Goal: Information Seeking & Learning: Learn about a topic

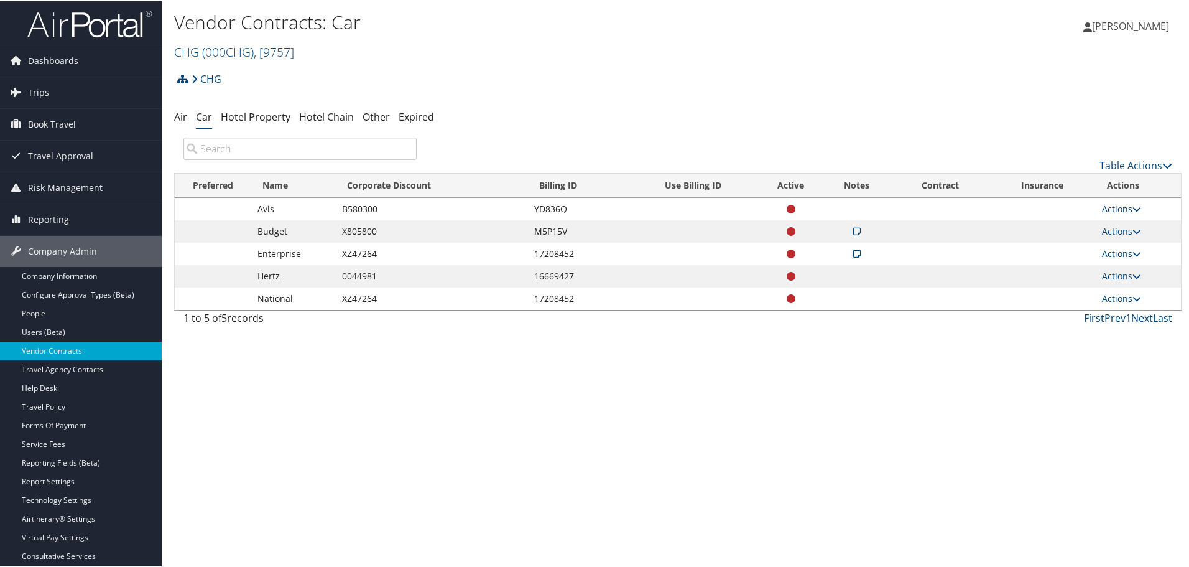
click at [1133, 207] on icon at bounding box center [1137, 207] width 9 height 9
click at [1107, 226] on link "View Contracts" at bounding box center [1092, 225] width 83 height 21
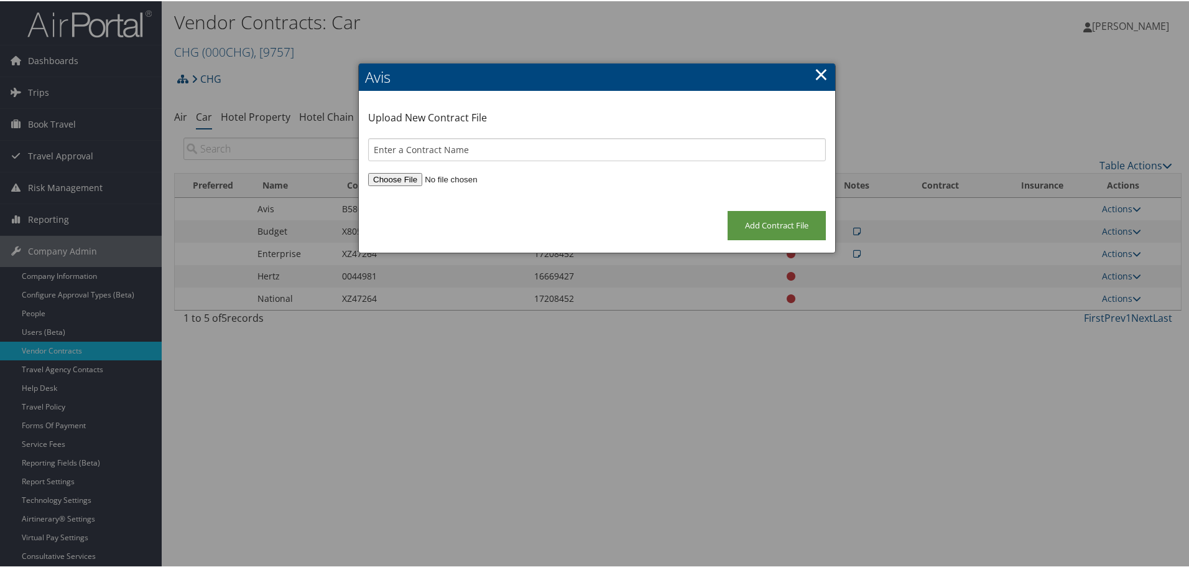
click at [814, 74] on link "×" at bounding box center [821, 72] width 14 height 25
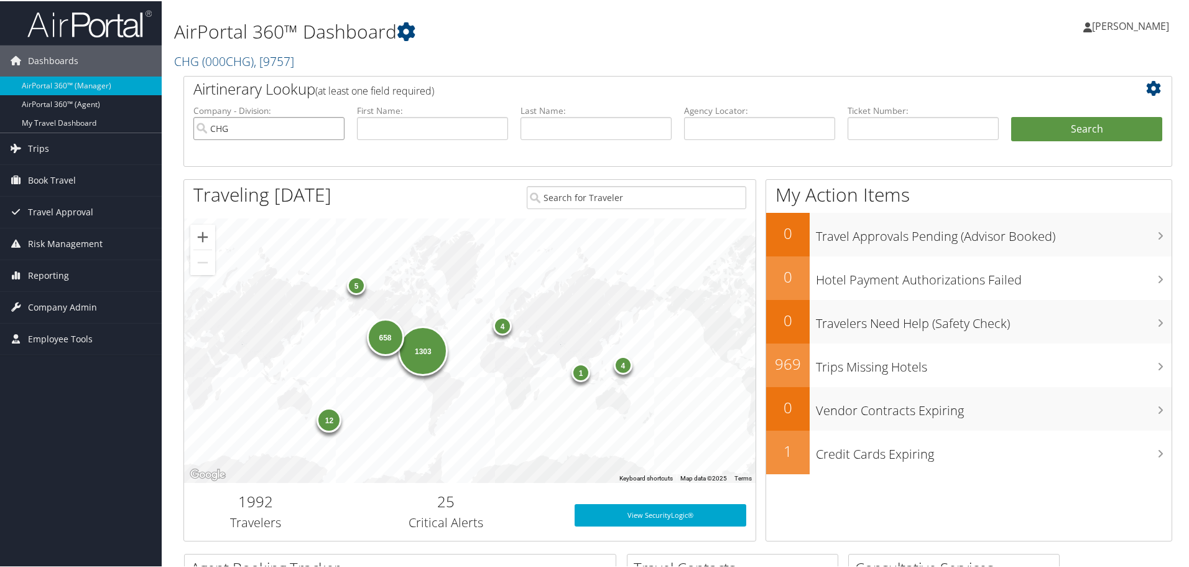
click at [332, 128] on input "CHG" at bounding box center [268, 127] width 151 height 23
drag, startPoint x: 773, startPoint y: 124, endPoint x: 781, endPoint y: 130, distance: 10.4
click at [773, 125] on input "text" at bounding box center [759, 127] width 151 height 23
paste input "CR4BLC"
type input "CR4BLC"
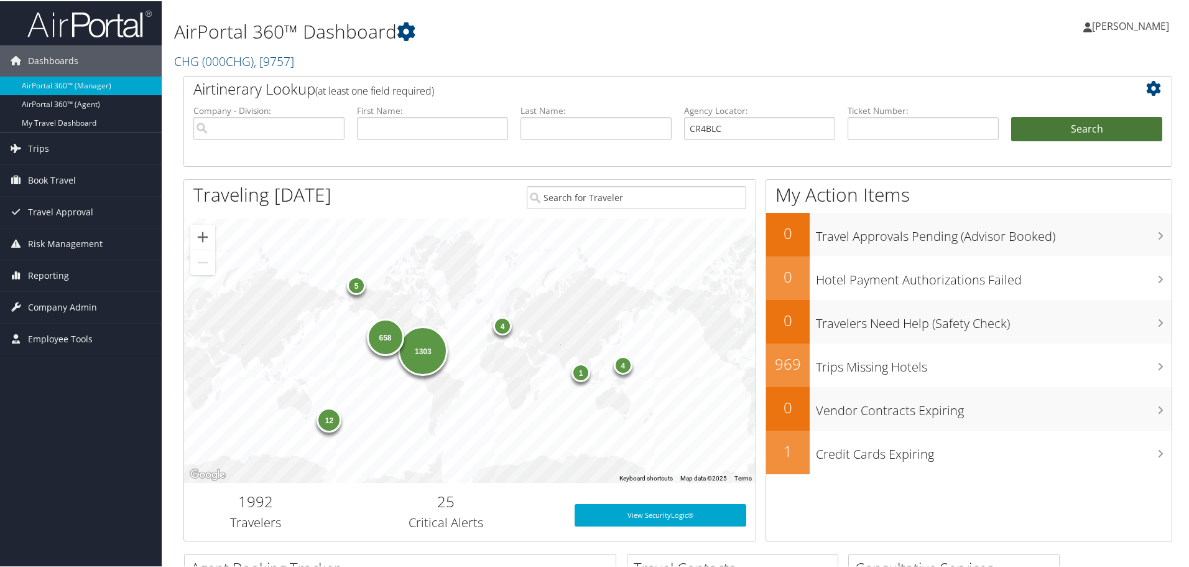
click at [1103, 126] on button "Search" at bounding box center [1086, 128] width 151 height 25
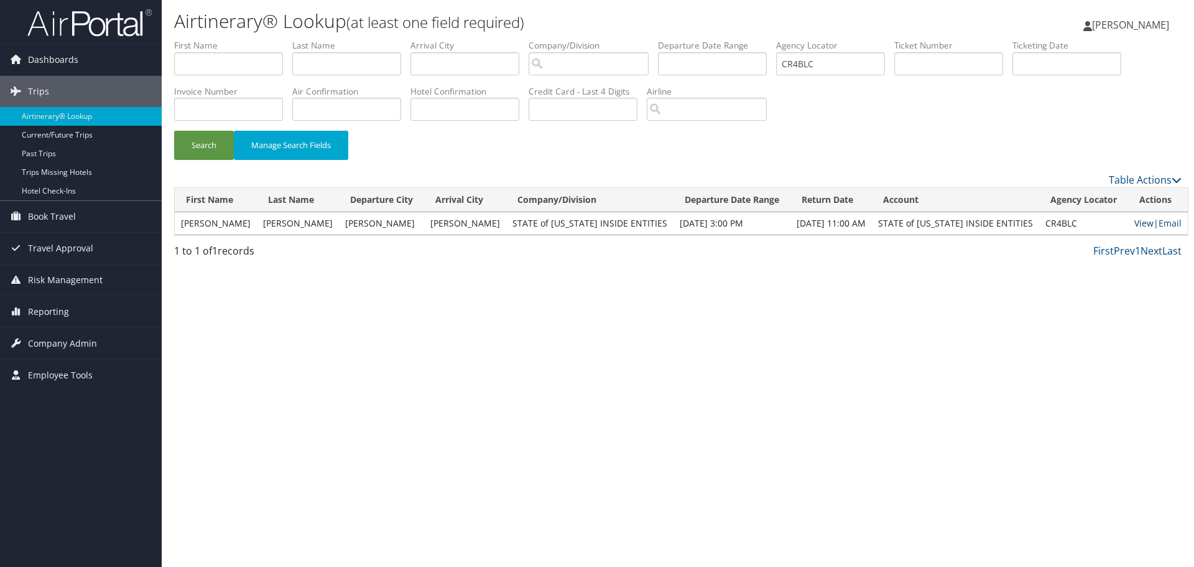
click at [1135, 223] on link "View" at bounding box center [1144, 223] width 19 height 12
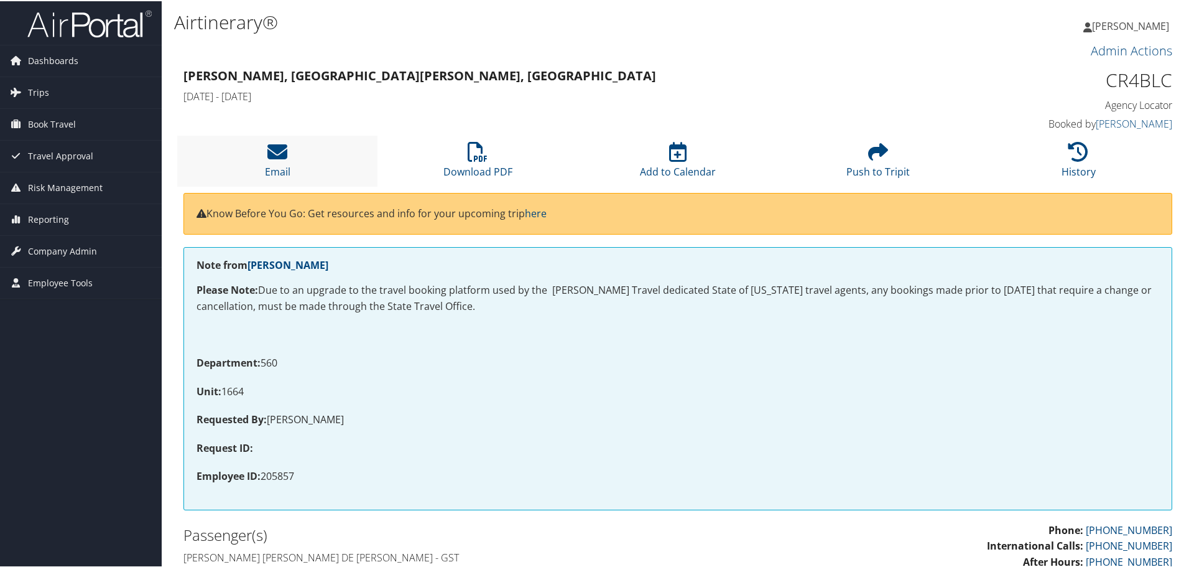
click at [289, 155] on li "Email" at bounding box center [277, 159] width 200 height 50
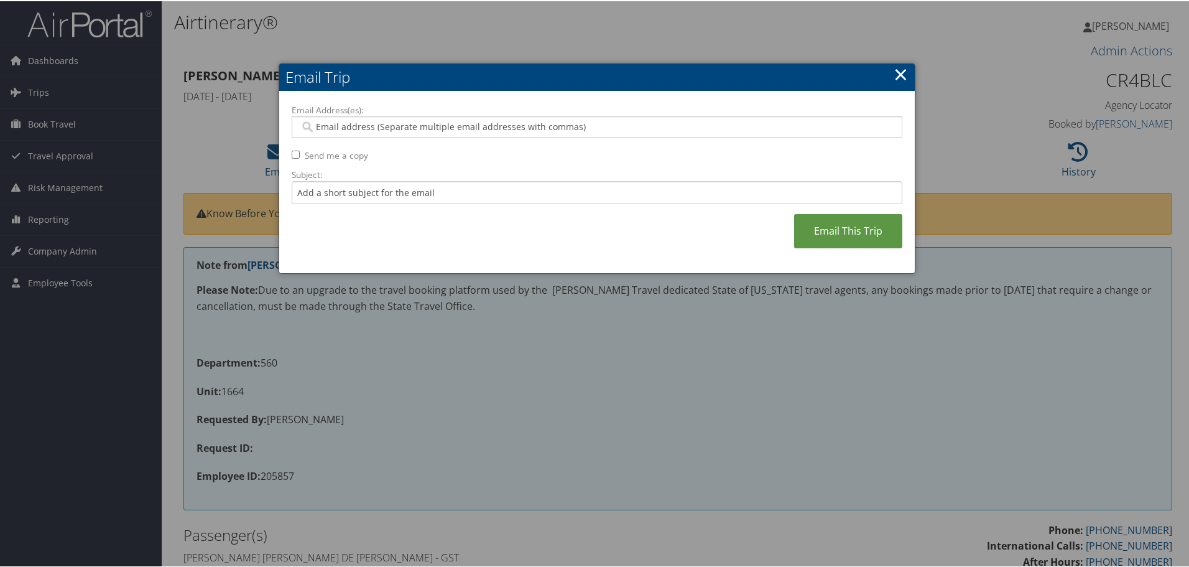
click at [355, 130] on input "Email Address(es):" at bounding box center [597, 125] width 594 height 12
paste input "LUISRUIZ@UTAH.GOV"
type input "LUISRUIZ@UTAH.GOV"
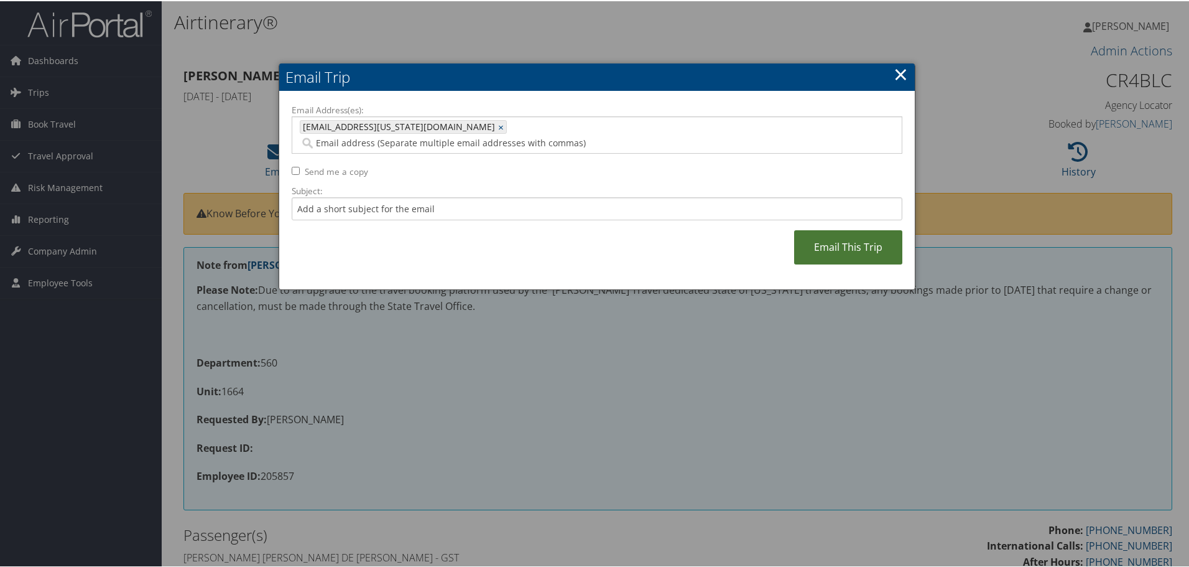
click at [812, 230] on link "Email This Trip" at bounding box center [848, 246] width 108 height 34
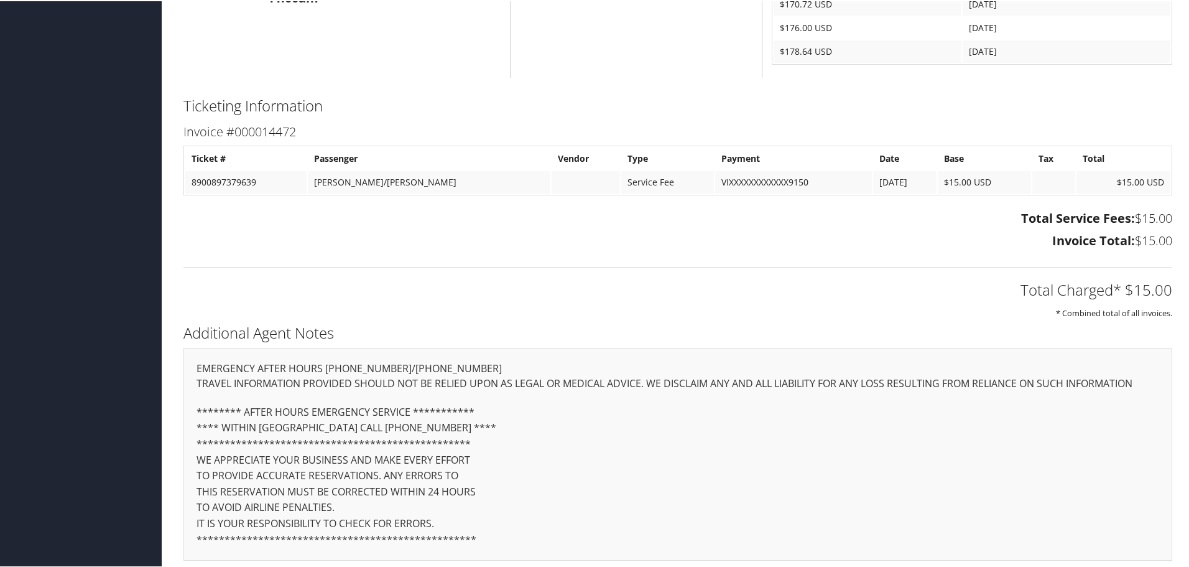
scroll to position [2600, 0]
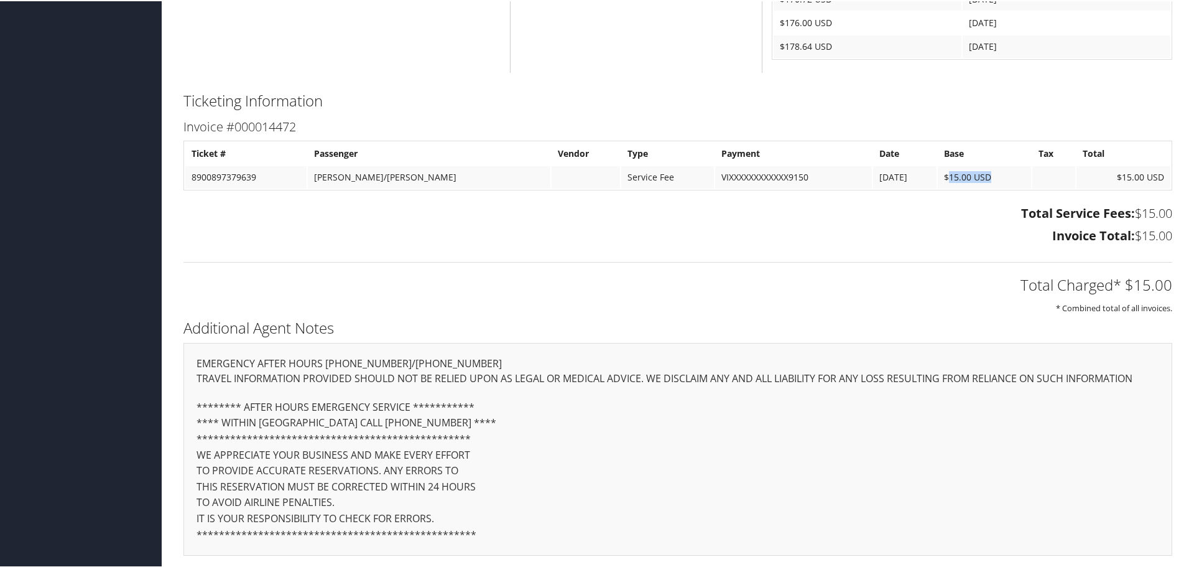
drag, startPoint x: 922, startPoint y: 175, endPoint x: 961, endPoint y: 177, distance: 38.6
click at [961, 177] on td "$15.00 USD" at bounding box center [985, 176] width 94 height 22
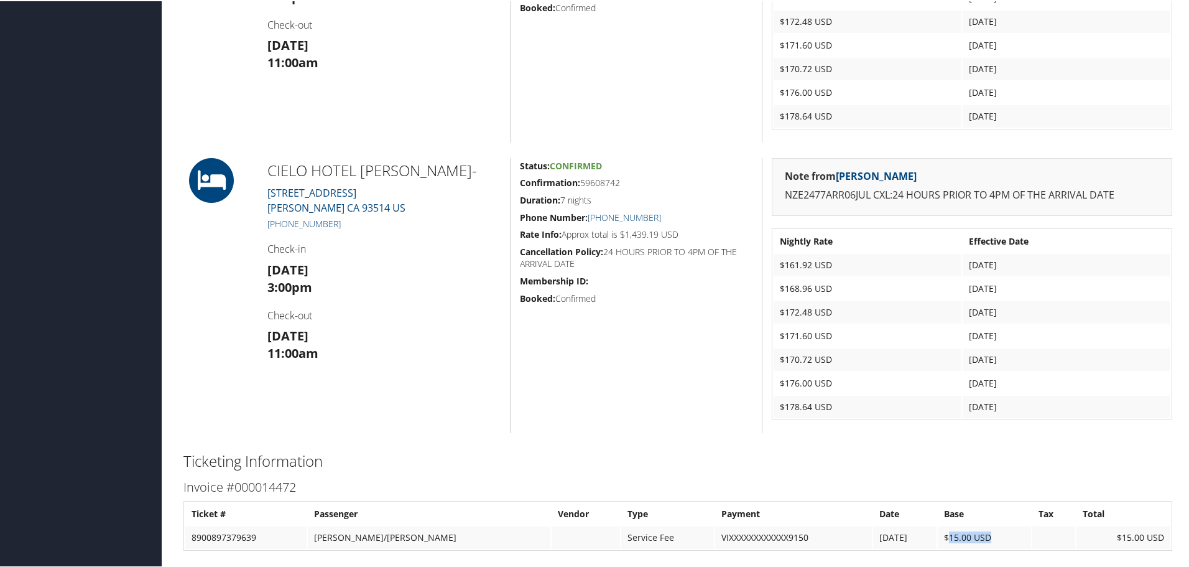
scroll to position [2351, 0]
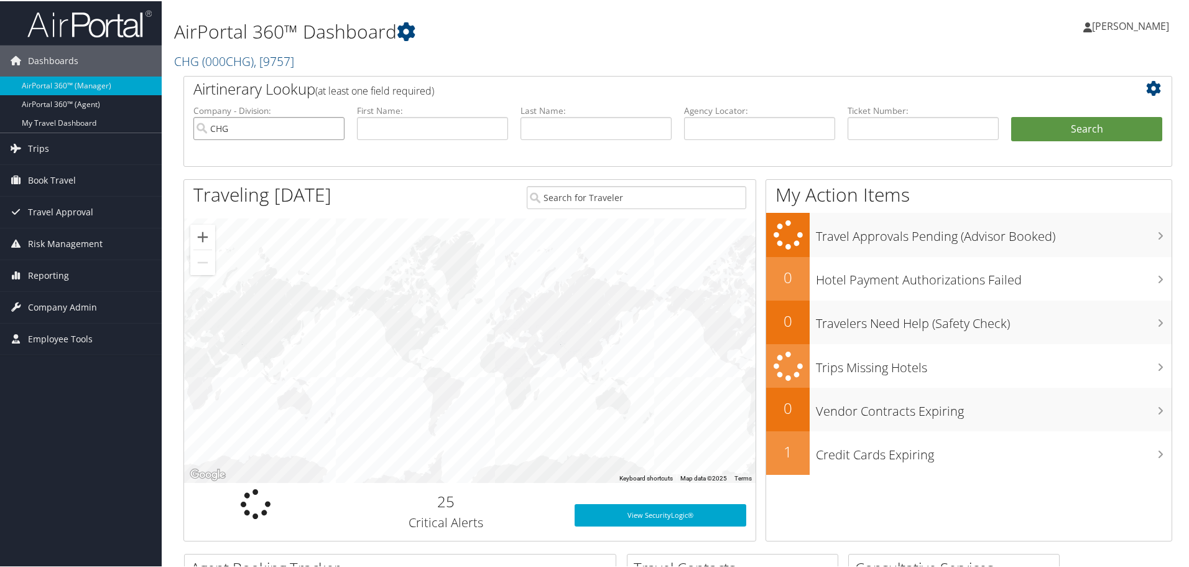
click at [330, 125] on input "CHG" at bounding box center [268, 127] width 151 height 23
click at [726, 126] on input "text" at bounding box center [759, 127] width 151 height 23
paste input "0018999956608"
drag, startPoint x: 704, startPoint y: 119, endPoint x: 610, endPoint y: 123, distance: 94.0
click at [611, 120] on ul "Company - Division: First Name: Last Name: Agency Locator: 0018999956608 Depart…" at bounding box center [678, 134] width 982 height 62
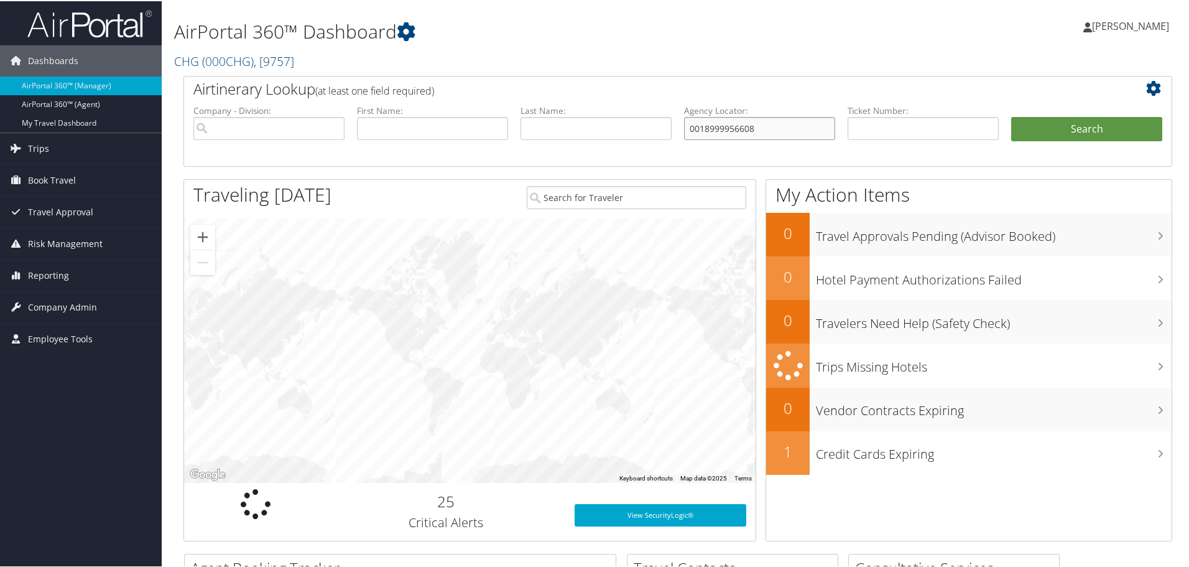
type input "0018999956608"
paste input "0018999956608"
type input "0018999956608"
click at [1011, 116] on button "Search" at bounding box center [1086, 128] width 151 height 25
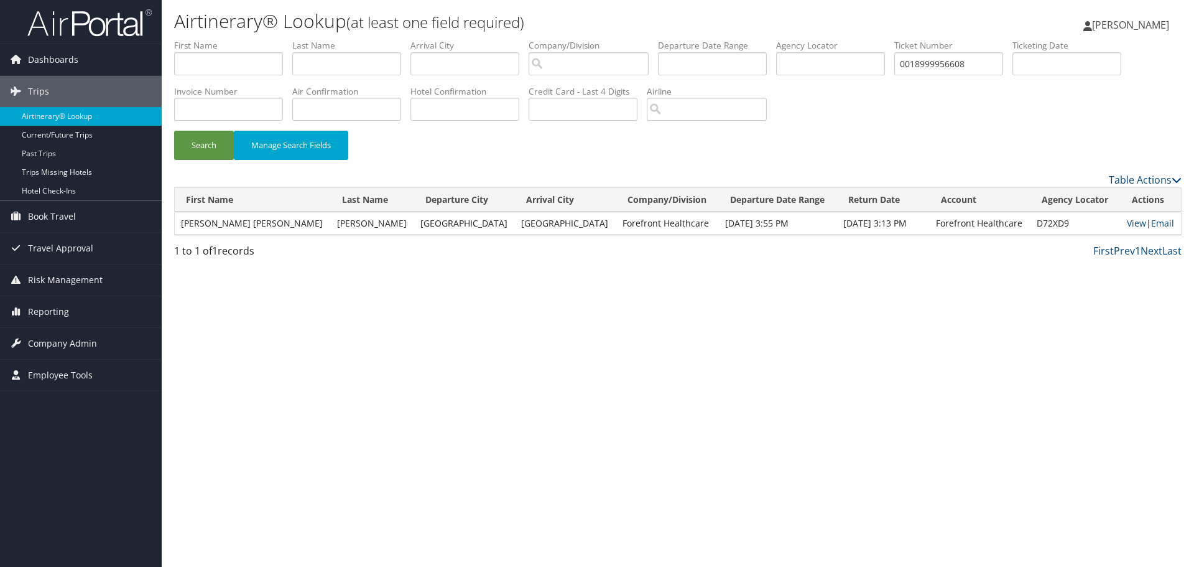
click at [221, 225] on td "ANTONIA DENISE" at bounding box center [253, 223] width 156 height 22
click at [1127, 223] on link "View" at bounding box center [1136, 223] width 19 height 12
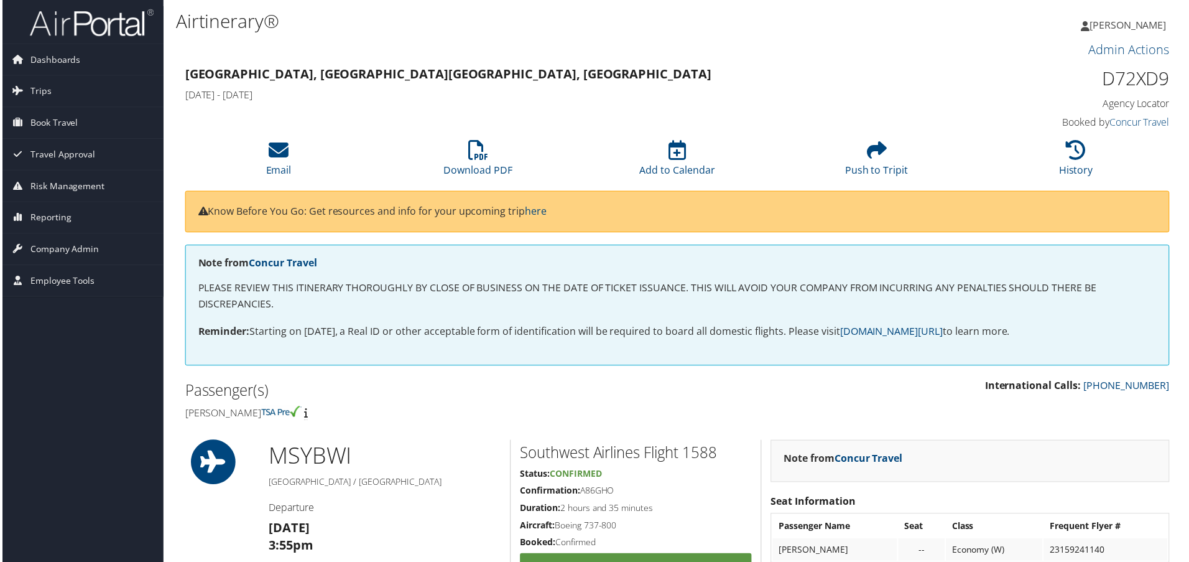
scroll to position [1318, 0]
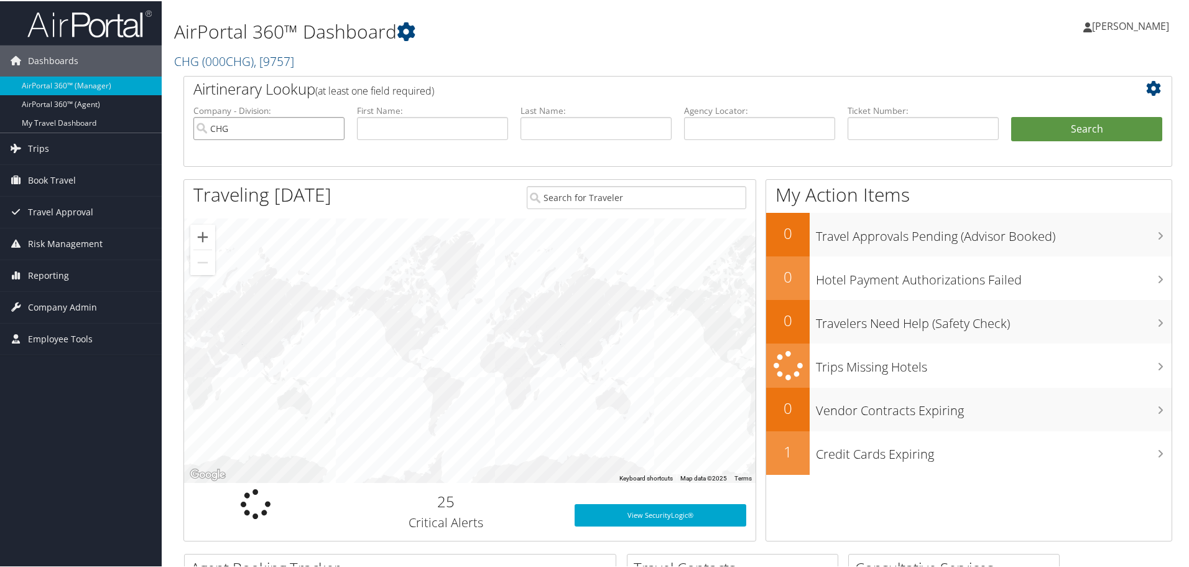
click at [330, 127] on input "CHG" at bounding box center [268, 127] width 151 height 23
click at [910, 126] on input "text" at bounding box center [923, 127] width 151 height 23
paste input "0017309020360"
type input "0017309020360"
click at [1083, 134] on button "Search" at bounding box center [1086, 128] width 151 height 25
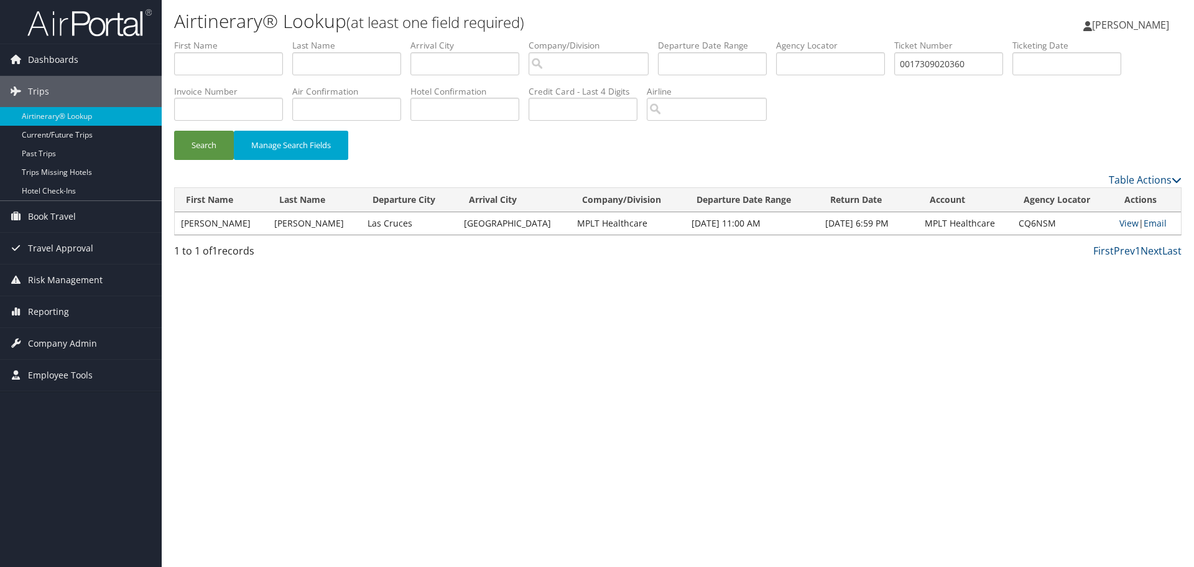
click at [1031, 223] on td "CQ6NSM" at bounding box center [1063, 223] width 101 height 22
copy td "CQ6NSM"
click at [944, 65] on input "0017309020360" at bounding box center [948, 63] width 109 height 23
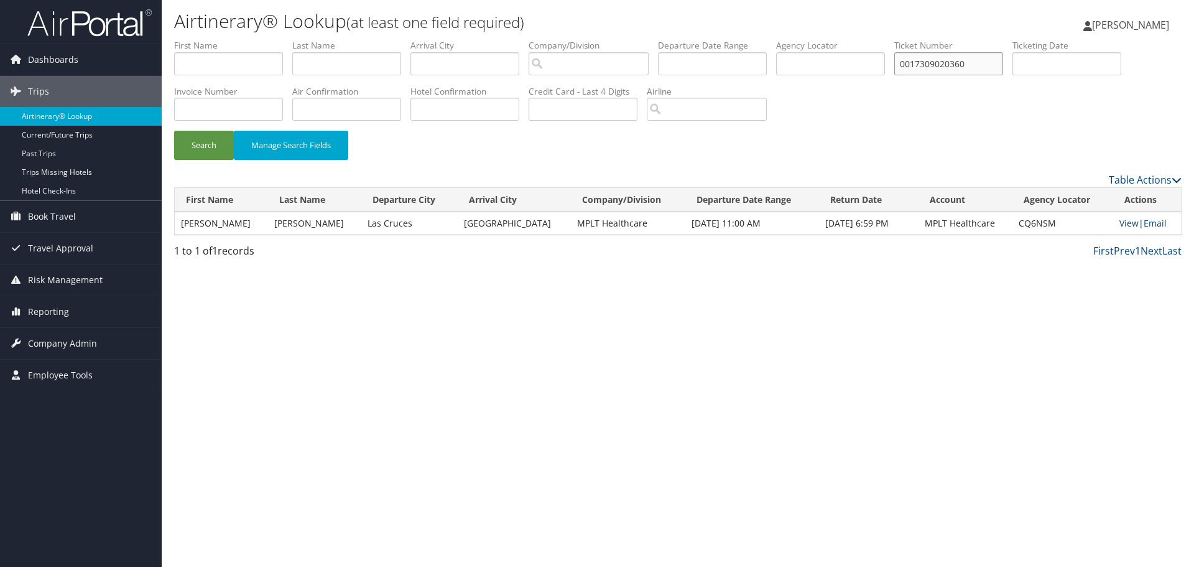
click at [944, 65] on input "0017309020360" at bounding box center [948, 63] width 109 height 23
paste input "8478256"
type input "0017308478256"
click at [174, 131] on button "Search" at bounding box center [204, 145] width 60 height 29
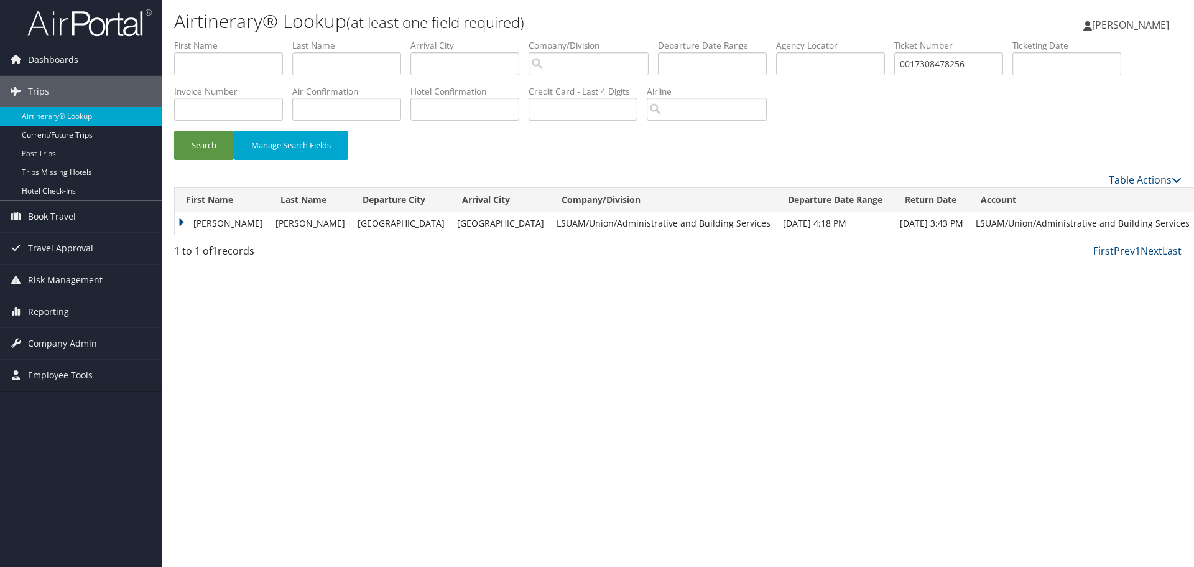
click at [181, 221] on td "[PERSON_NAME]" at bounding box center [222, 223] width 95 height 22
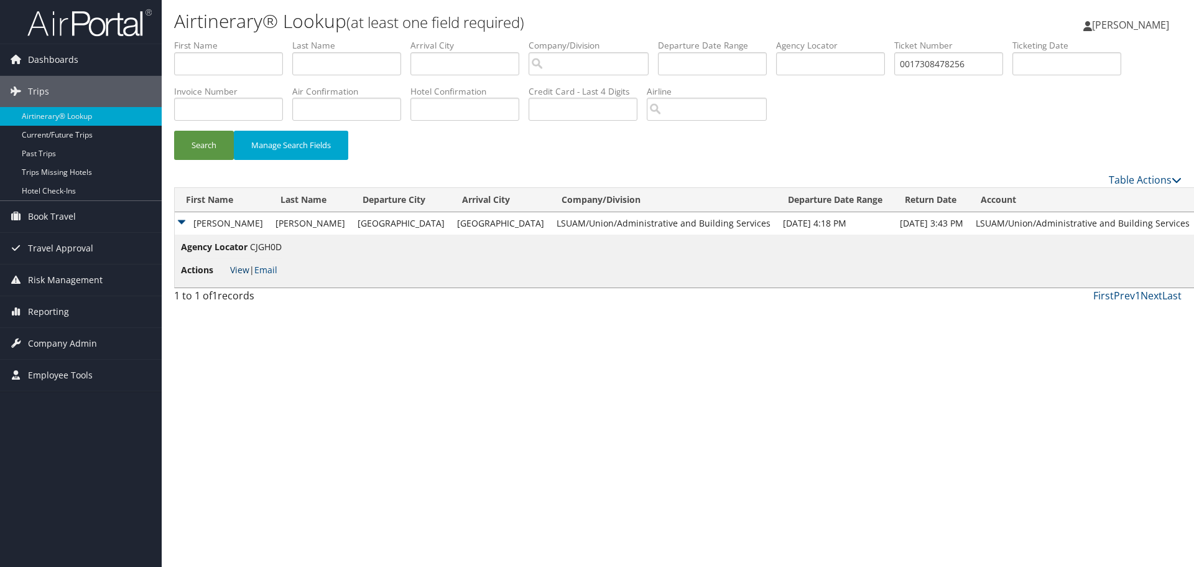
click at [233, 266] on link "View" at bounding box center [239, 270] width 19 height 12
click at [70, 30] on img at bounding box center [89, 22] width 124 height 29
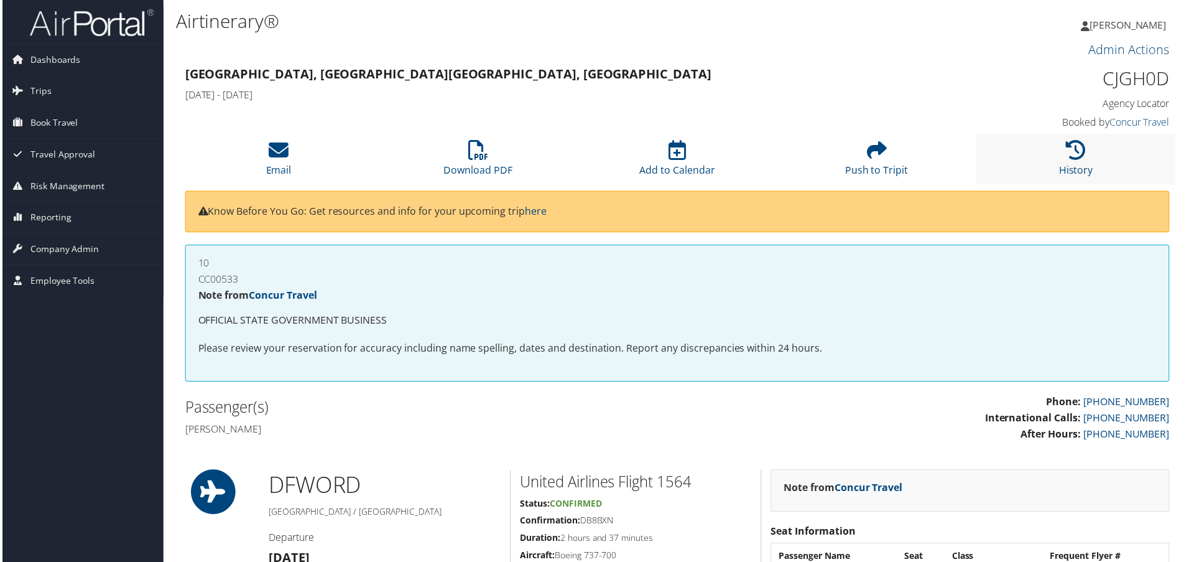
click at [1059, 155] on li "History" at bounding box center [1078, 159] width 200 height 50
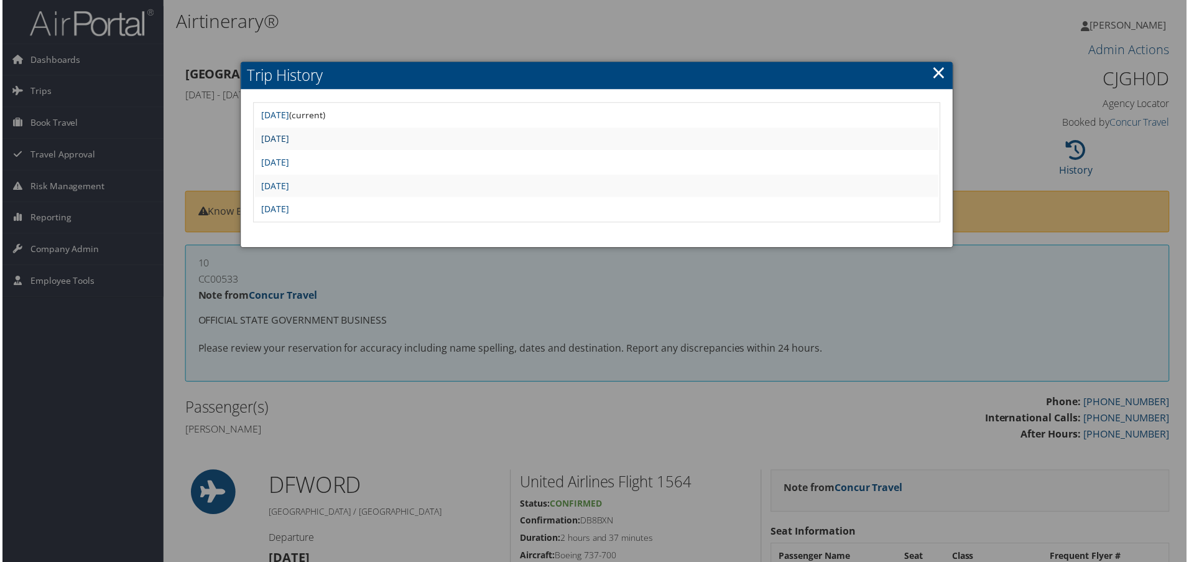
click at [279, 134] on link "Sun Jul 13 09:52:23 MDT 2025" at bounding box center [274, 139] width 28 height 12
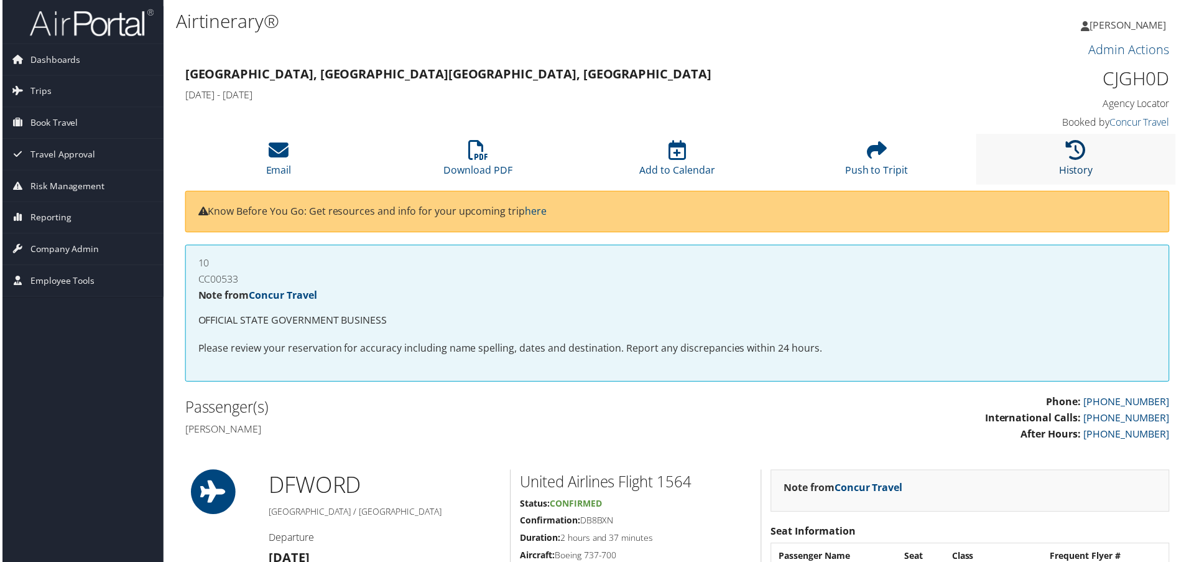
click at [1072, 159] on icon at bounding box center [1079, 151] width 20 height 20
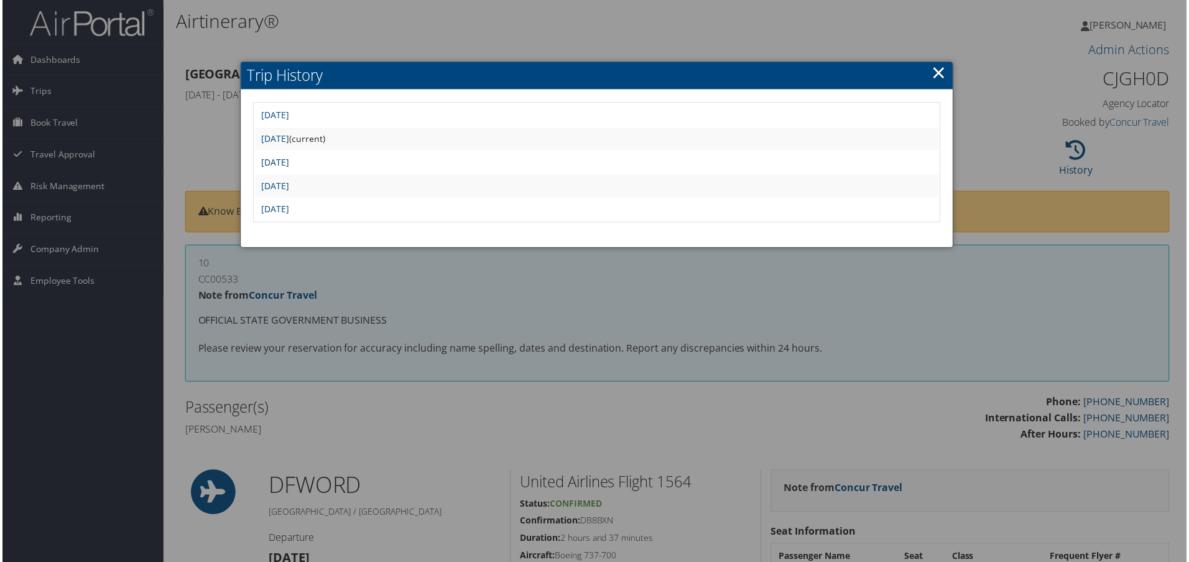
click at [288, 165] on link "Sun Jul 13 09:46:04 MDT 2025" at bounding box center [274, 163] width 28 height 12
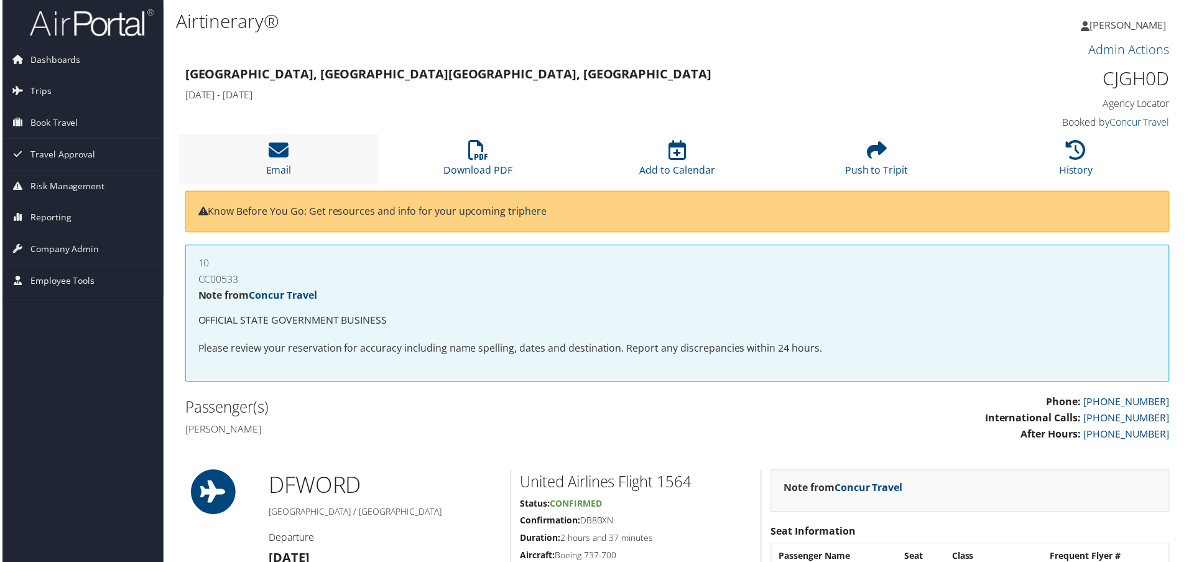
scroll to position [1390, 0]
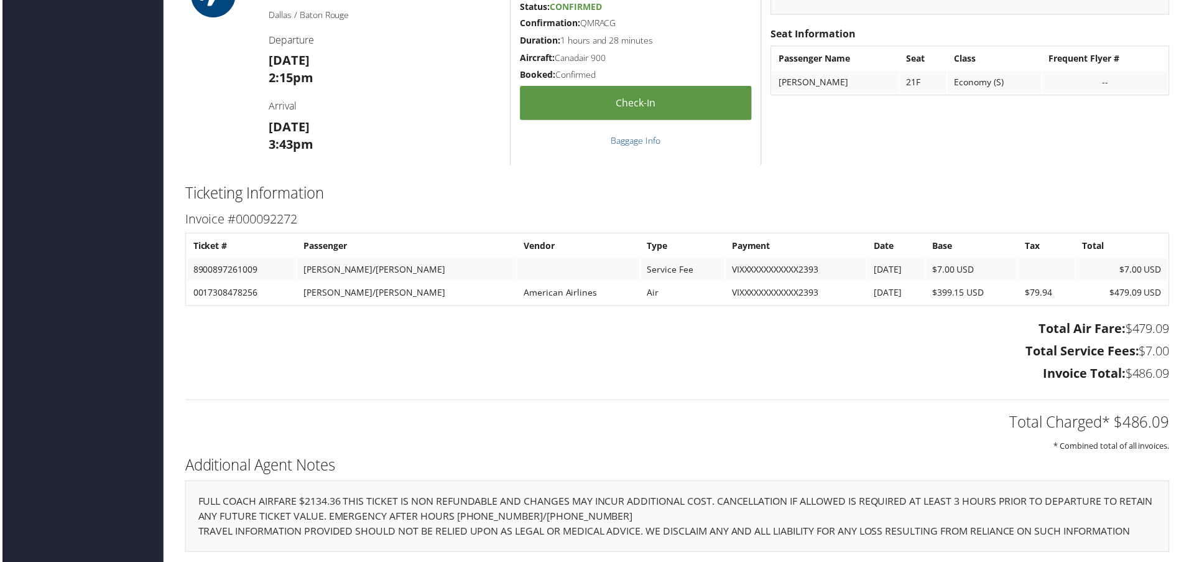
click at [332, 329] on h3 "Total Air Fare: $479.09" at bounding box center [677, 330] width 989 height 17
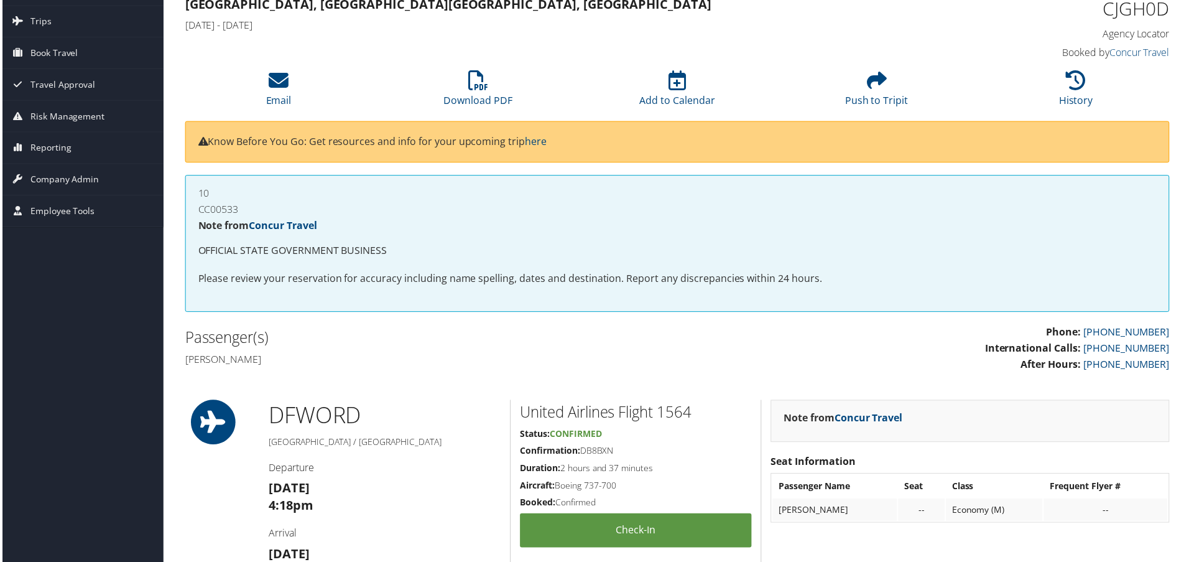
scroll to position [0, 0]
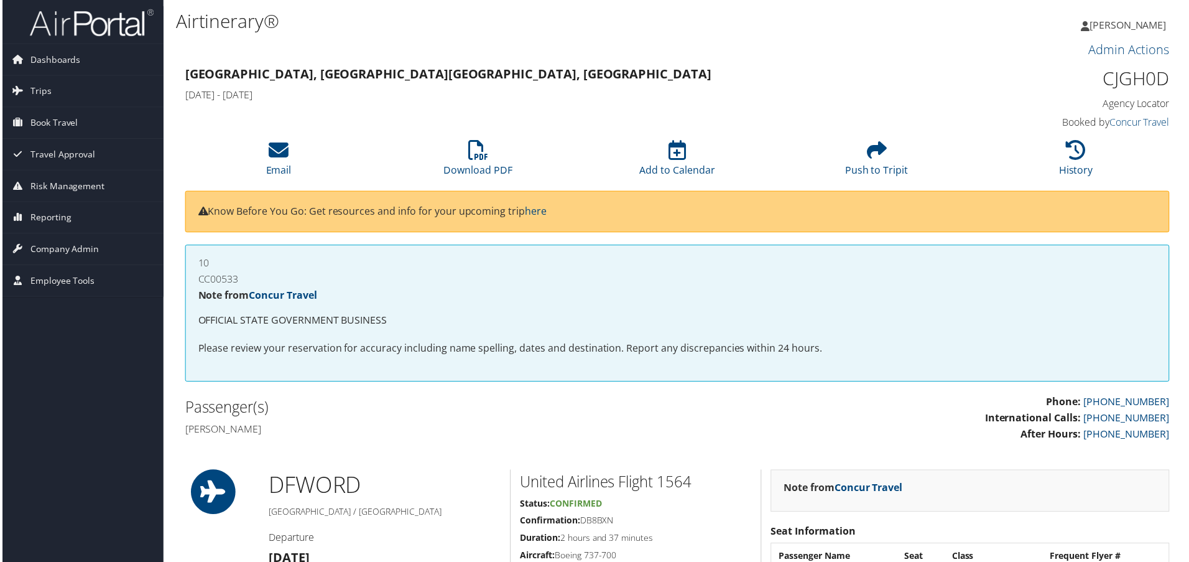
click at [1143, 78] on h1 "CJGH0D" at bounding box center [1055, 79] width 233 height 26
copy h1 "CJGH0D"
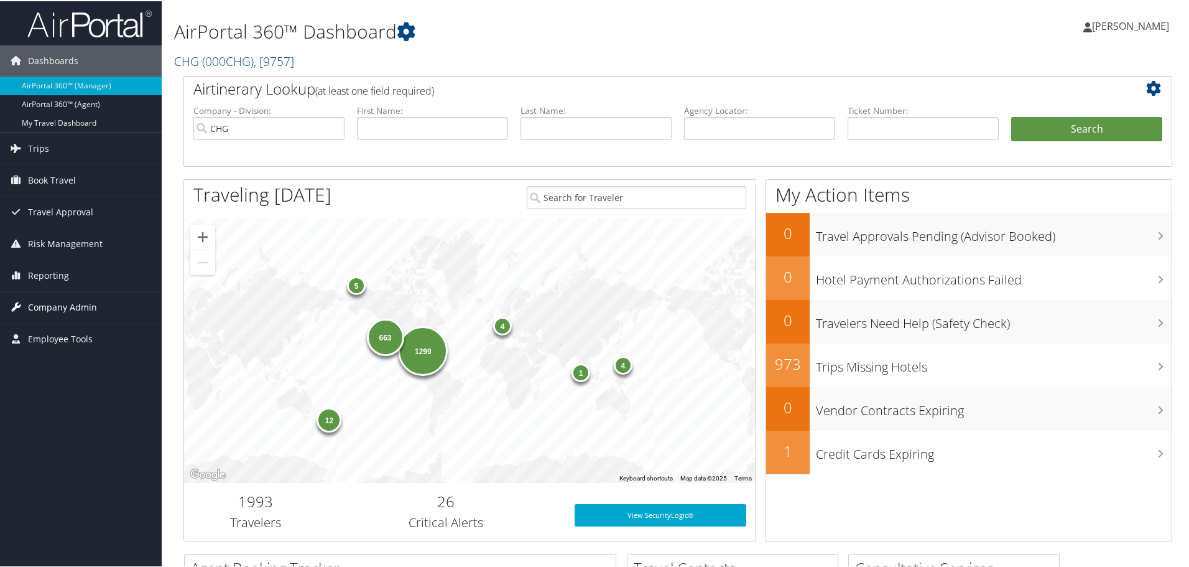
click at [47, 305] on span "Company Admin" at bounding box center [62, 305] width 69 height 31
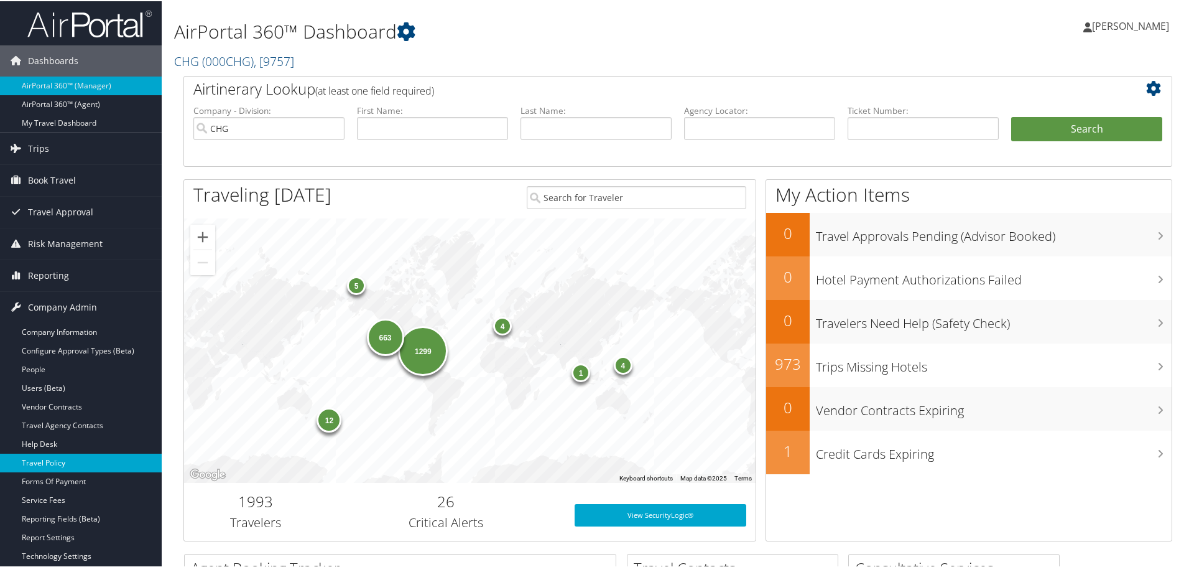
click at [47, 464] on link "Travel Policy" at bounding box center [81, 461] width 162 height 19
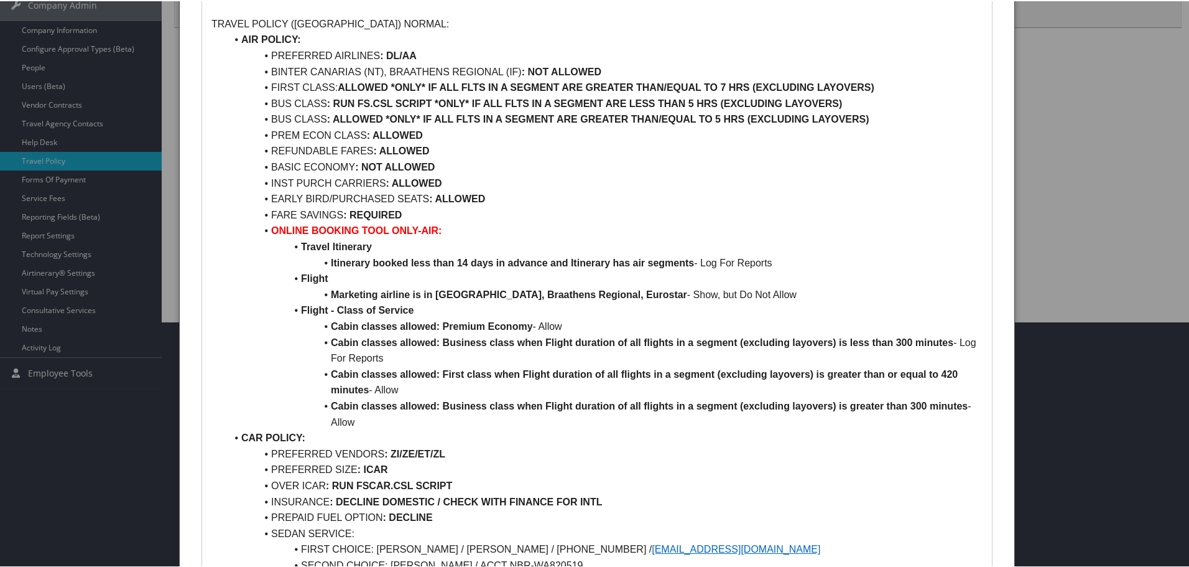
scroll to position [62, 0]
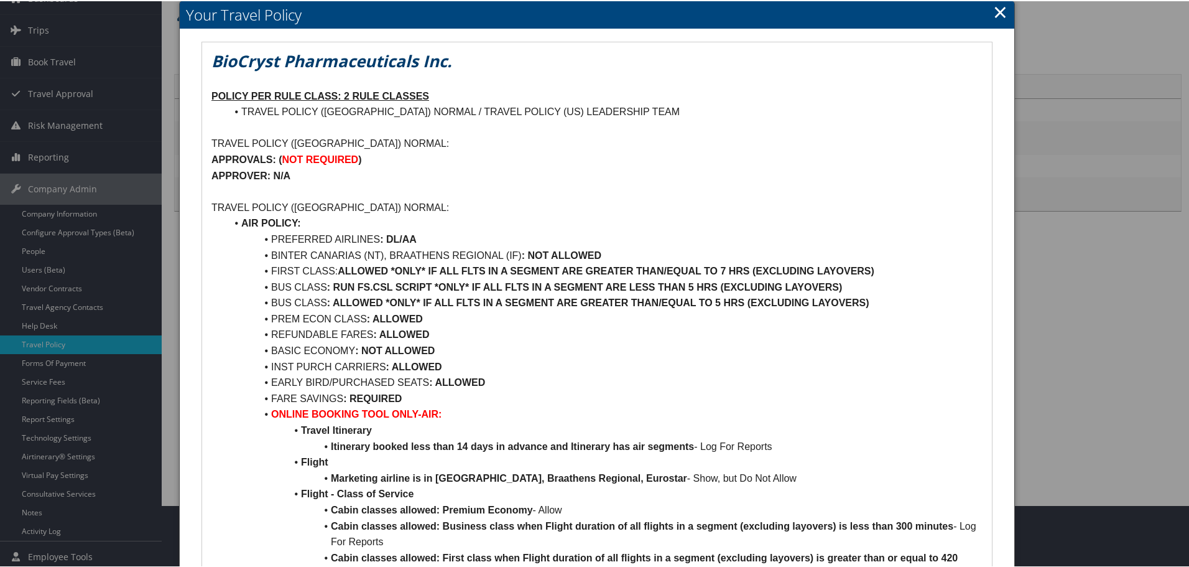
drag, startPoint x: 689, startPoint y: 285, endPoint x: 849, endPoint y: 284, distance: 160.5
click at [849, 284] on li "BUS CLASS : RUN FS.CSL SCRIPT *ONLY* IF ALL FLTS IN A SEGMENT ARE LESS THAN 5 H…" at bounding box center [604, 286] width 756 height 16
drag, startPoint x: 272, startPoint y: 318, endPoint x: 422, endPoint y: 312, distance: 150.0
click at [422, 312] on li "PREM ECON CLASS : ALLOWED" at bounding box center [604, 318] width 756 height 16
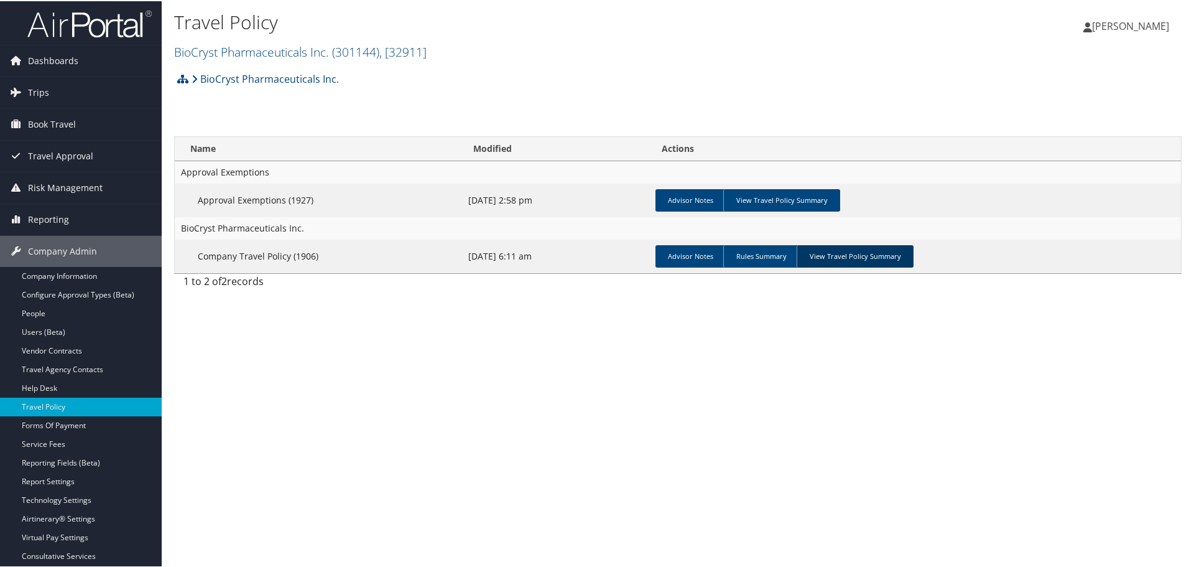
click at [864, 254] on link "View Travel Policy Summary" at bounding box center [855, 255] width 117 height 22
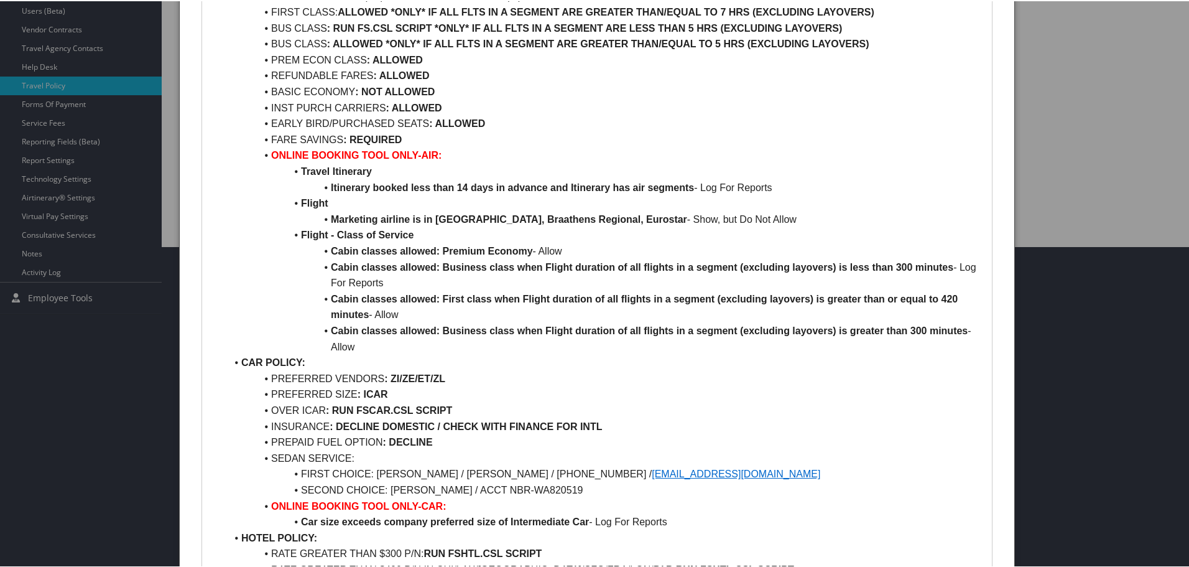
scroll to position [249, 0]
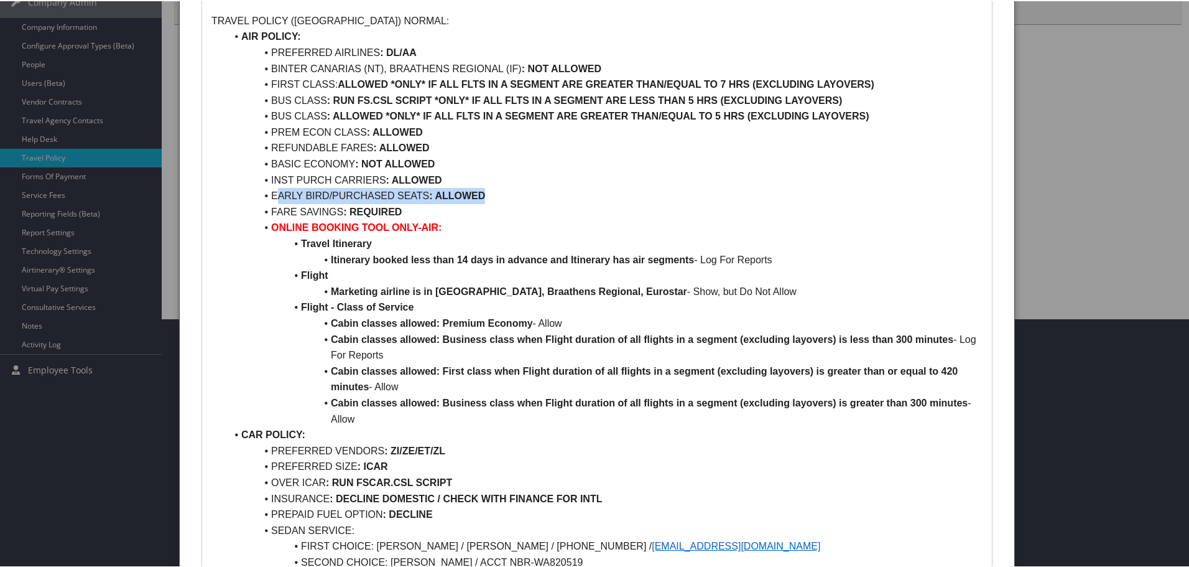
drag, startPoint x: 280, startPoint y: 197, endPoint x: 477, endPoint y: 200, distance: 197.2
click at [477, 200] on li "EARLY BIRD/PURCHASED SEATS : ALLOWED" at bounding box center [604, 195] width 756 height 16
click at [379, 211] on strong ": REQUIRED" at bounding box center [372, 210] width 58 height 11
drag, startPoint x: 274, startPoint y: 195, endPoint x: 478, endPoint y: 194, distance: 204.6
click at [478, 194] on li "EARLY BIRD/PURCHASED SEATS : ALLOWED" at bounding box center [604, 195] width 756 height 16
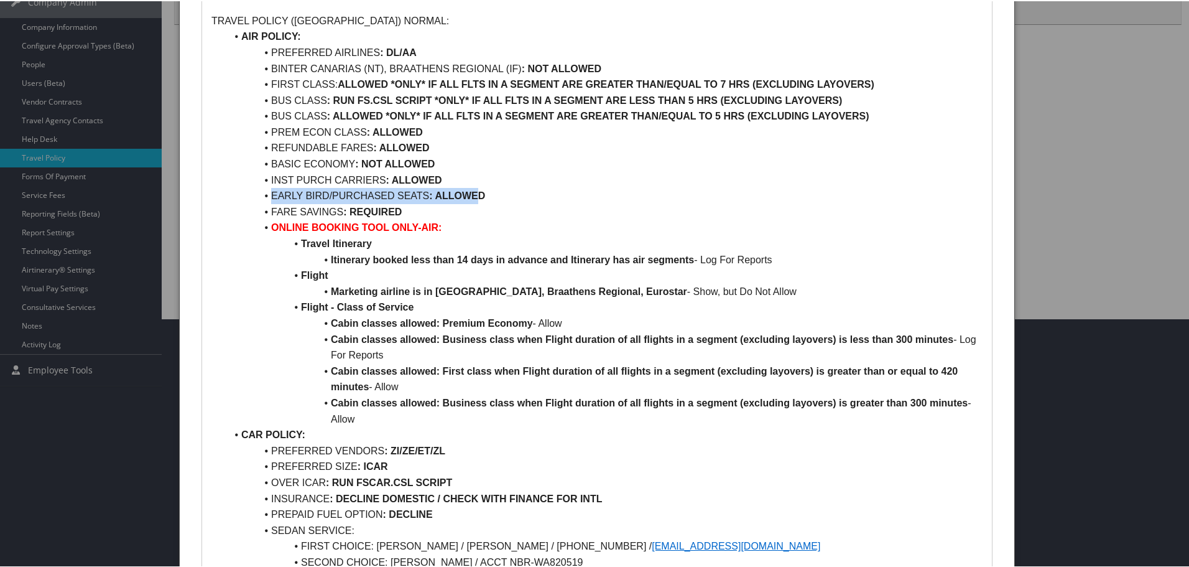
drag, startPoint x: 371, startPoint y: 198, endPoint x: 355, endPoint y: 201, distance: 17.1
click at [371, 198] on li "EARLY BIRD/PURCHASED SEATS : ALLOWED" at bounding box center [604, 195] width 756 height 16
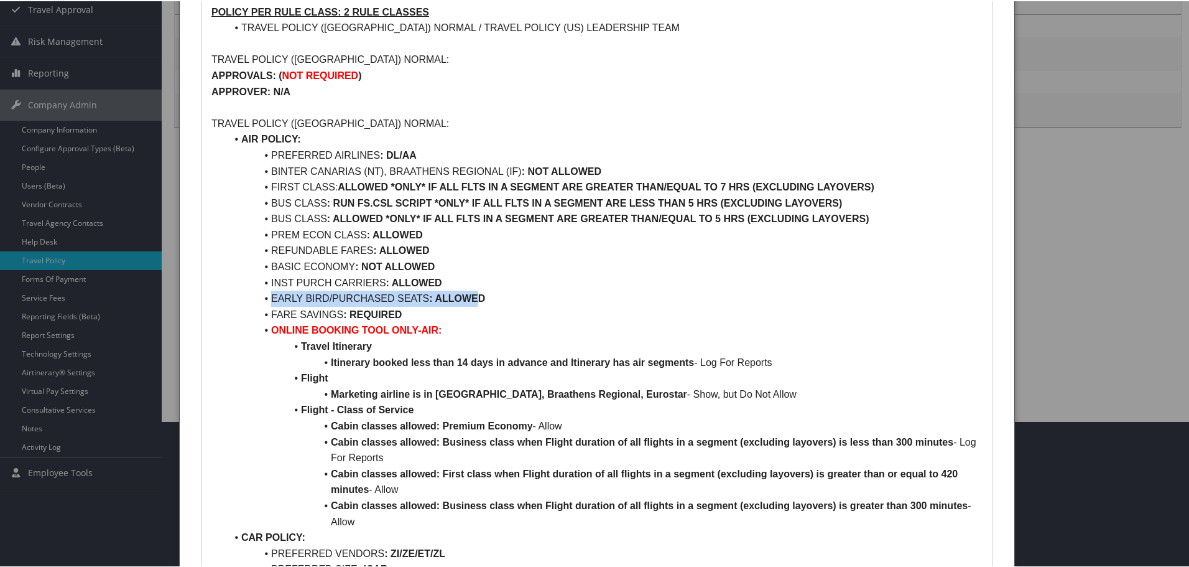
scroll to position [124, 0]
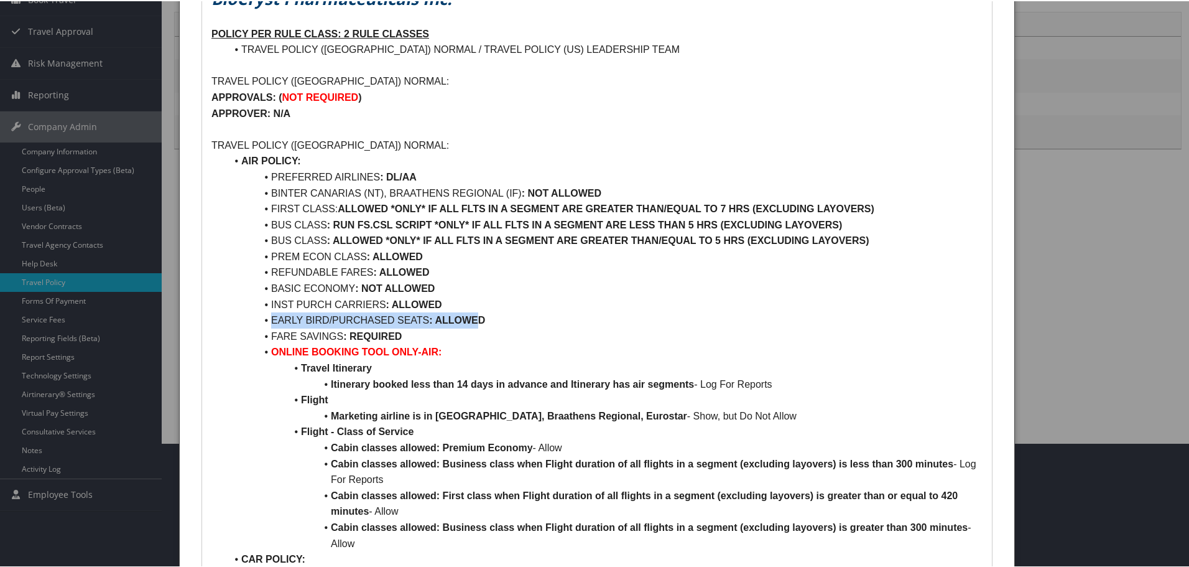
click at [278, 319] on li "EARLY BIRD/PURCHASED SEATS : ALLOWED" at bounding box center [604, 319] width 756 height 16
drag, startPoint x: 269, startPoint y: 317, endPoint x: 491, endPoint y: 321, distance: 222.1
click at [491, 321] on li "EARLY BIRD/PURCHASED SEATS : ALLOWED" at bounding box center [604, 319] width 756 height 16
click at [239, 242] on li "BUS CLASS : ALLOWED *ONLY* IF ALL FLTS IN A SEGMENT ARE GREATER THAN/EQUAL TO 5…" at bounding box center [604, 239] width 756 height 16
click at [362, 285] on strong ": NOT ALLOWED" at bounding box center [395, 287] width 80 height 11
